Goal: Find specific page/section: Find specific page/section

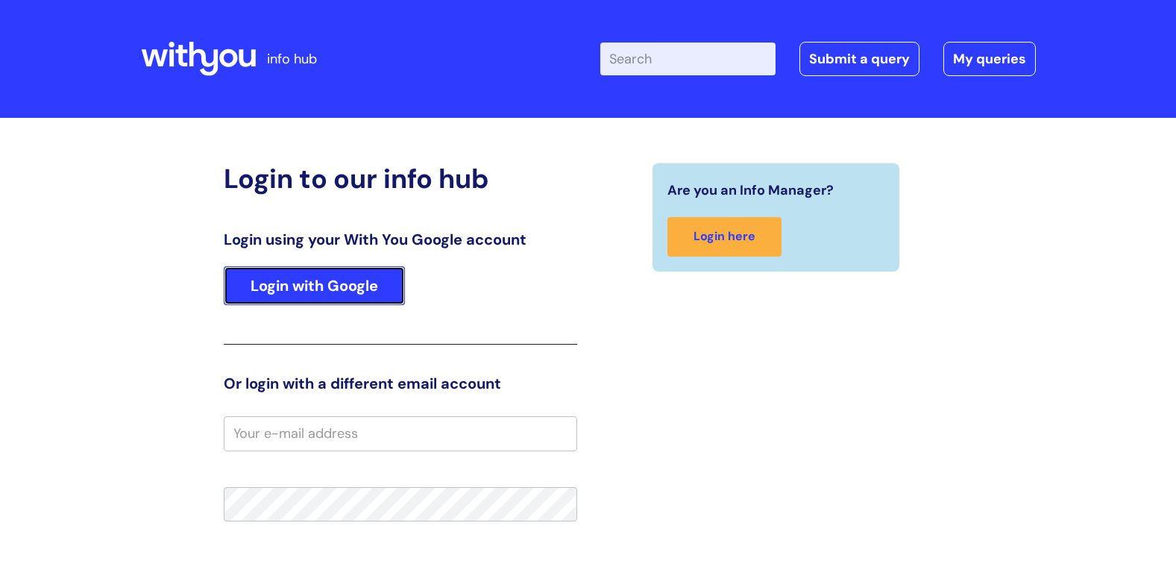
click at [342, 280] on link "Login with Google" at bounding box center [314, 285] width 181 height 39
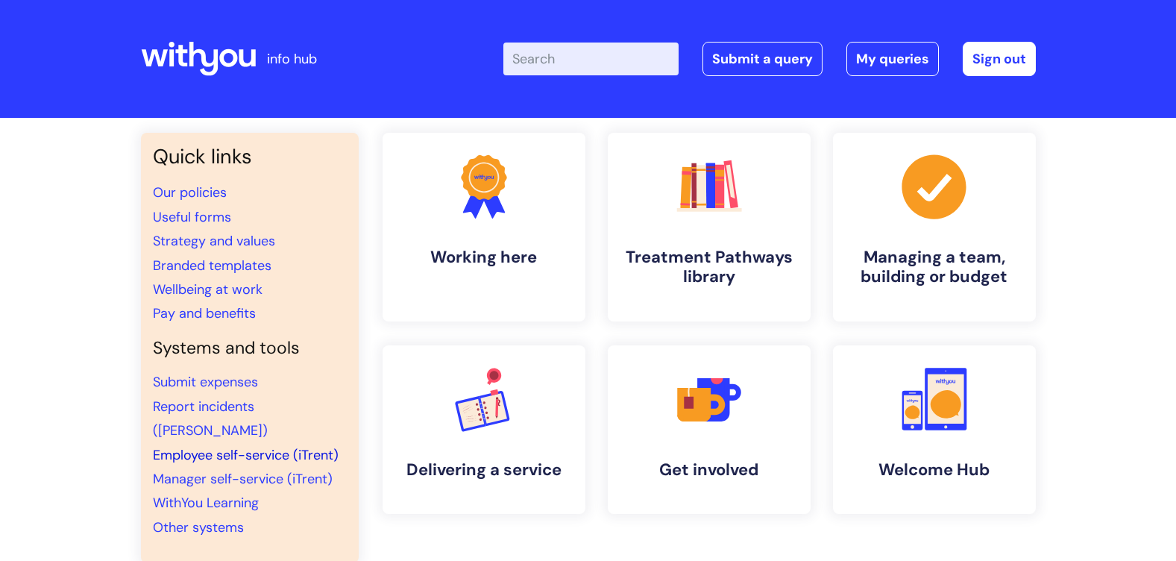
click at [245, 446] on link "Employee self-service (iTrent)" at bounding box center [246, 455] width 186 height 18
click at [247, 446] on link "Employee self-service (iTrent)" at bounding box center [246, 455] width 186 height 18
